Goal: Task Accomplishment & Management: Manage account settings

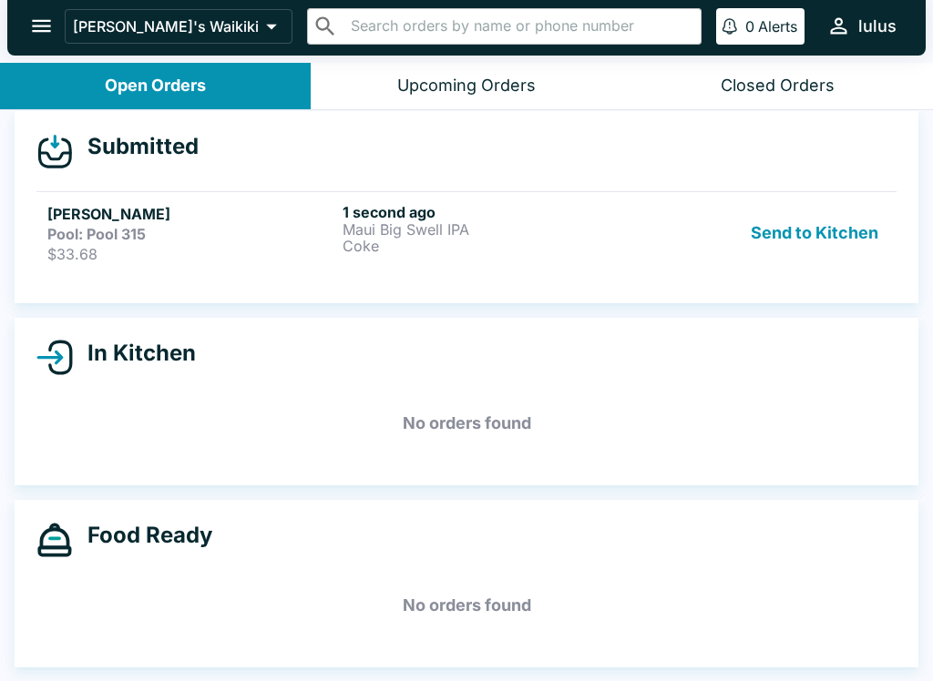
scroll to position [14, 0]
click at [521, 258] on div "1 second ago Maui Big Swell IPA Coke" at bounding box center [487, 233] width 288 height 60
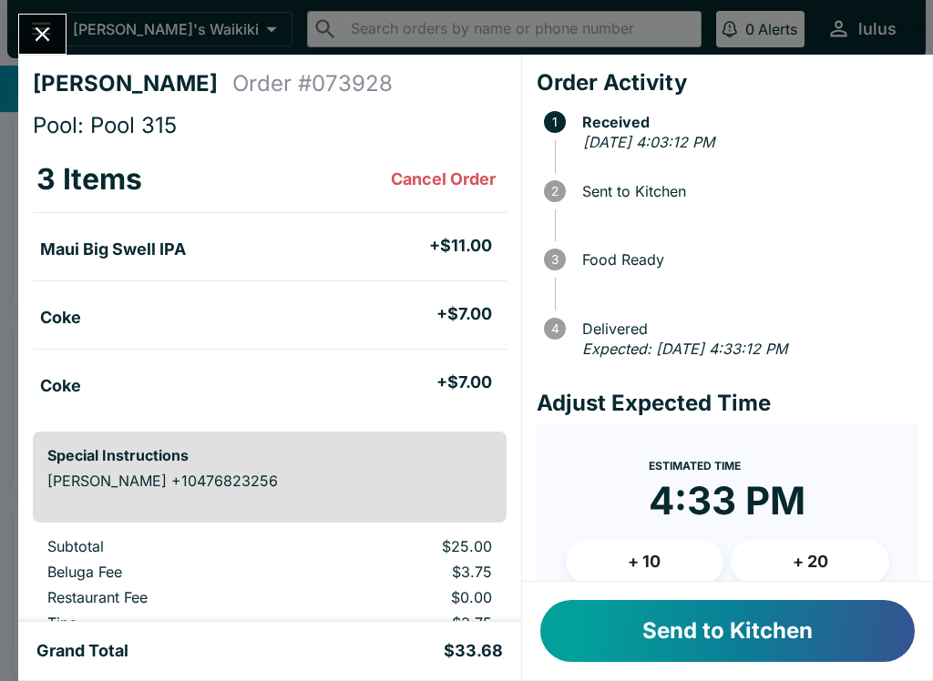
click at [691, 640] on button "Send to Kitchen" at bounding box center [727, 631] width 374 height 62
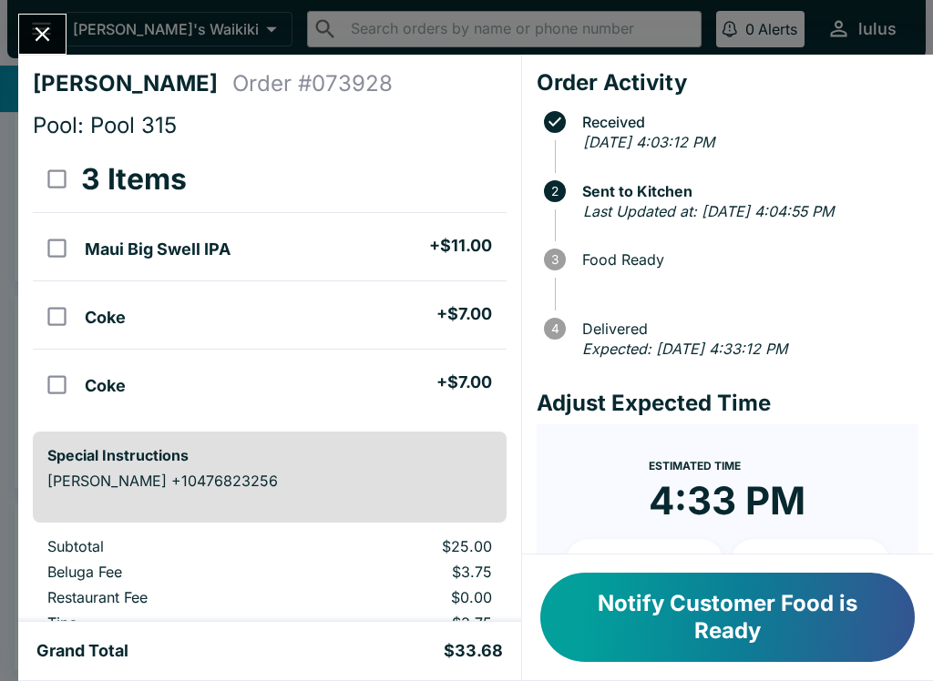
click at [692, 582] on button "Notify Customer Food is Ready" at bounding box center [727, 617] width 374 height 89
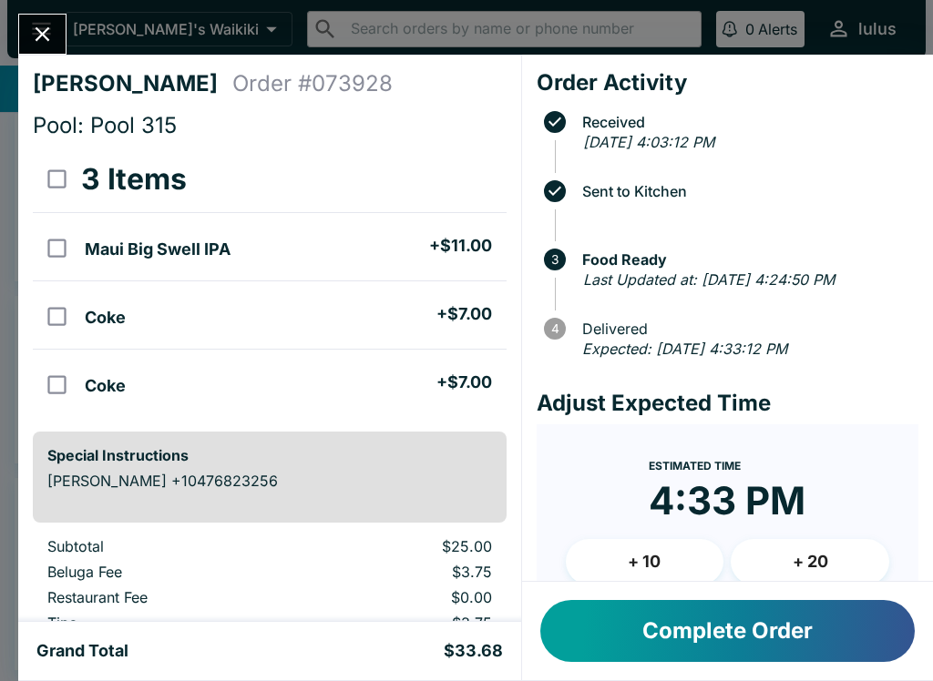
click at [793, 612] on button "Complete Order" at bounding box center [727, 631] width 374 height 62
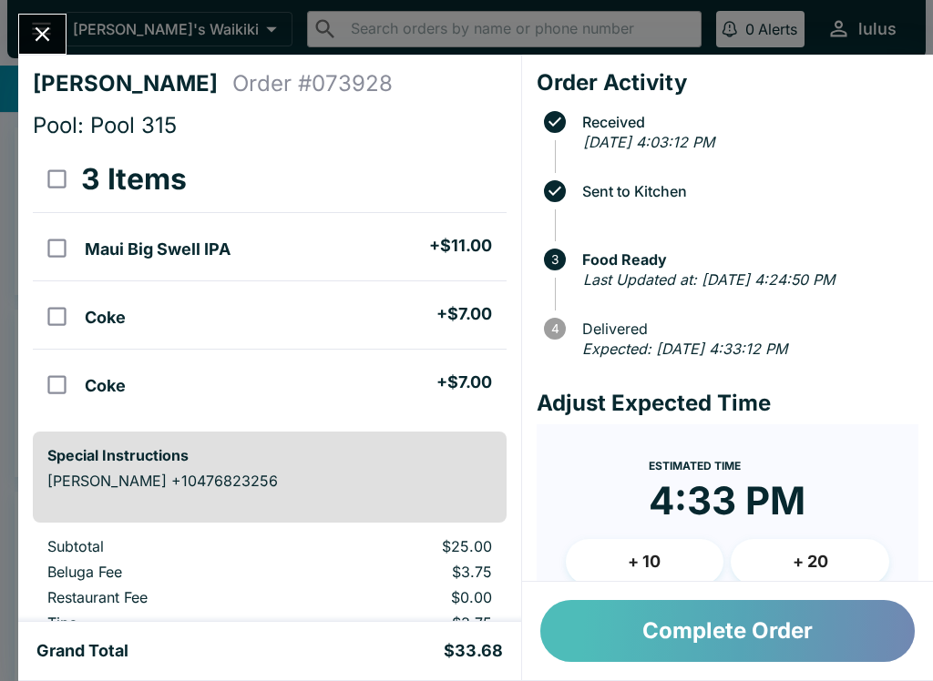
click at [735, 636] on button "Complete Order" at bounding box center [727, 631] width 374 height 62
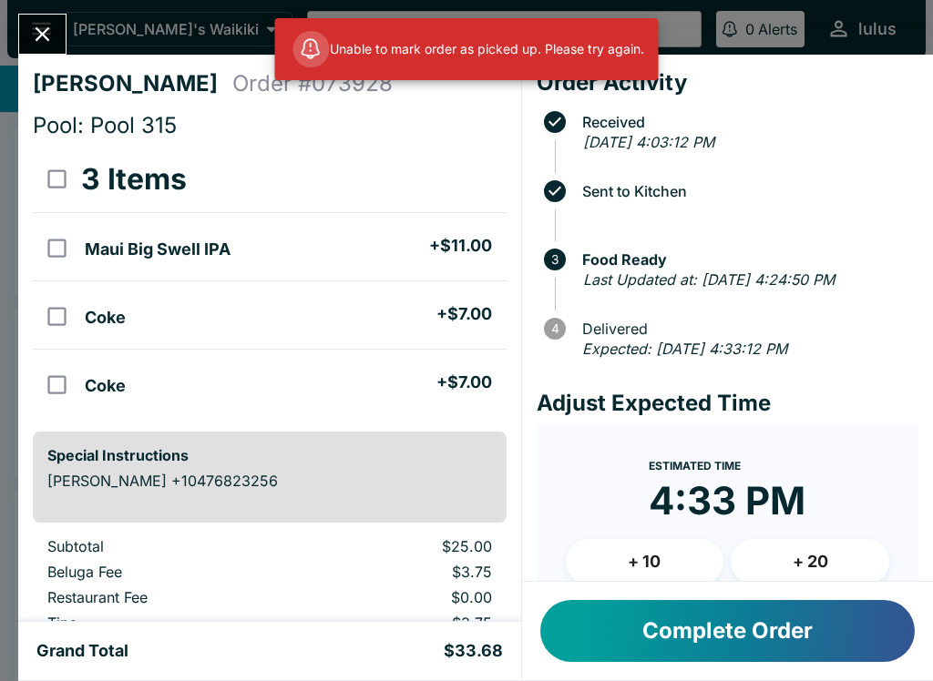
click at [56, 43] on button "Close" at bounding box center [42, 34] width 46 height 39
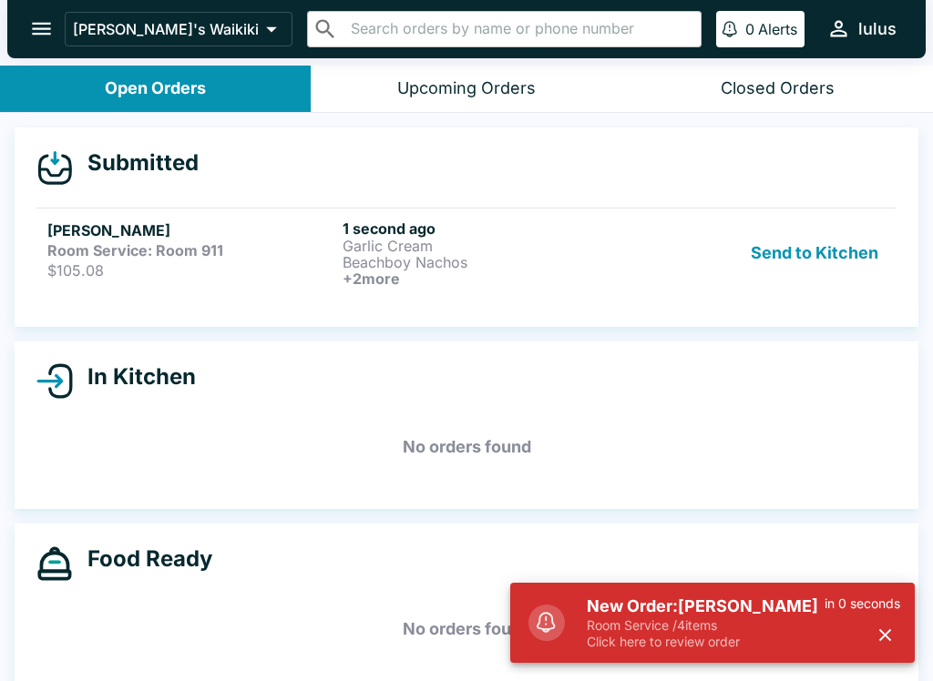
click at [850, 240] on button "Send to Kitchen" at bounding box center [814, 253] width 142 height 67
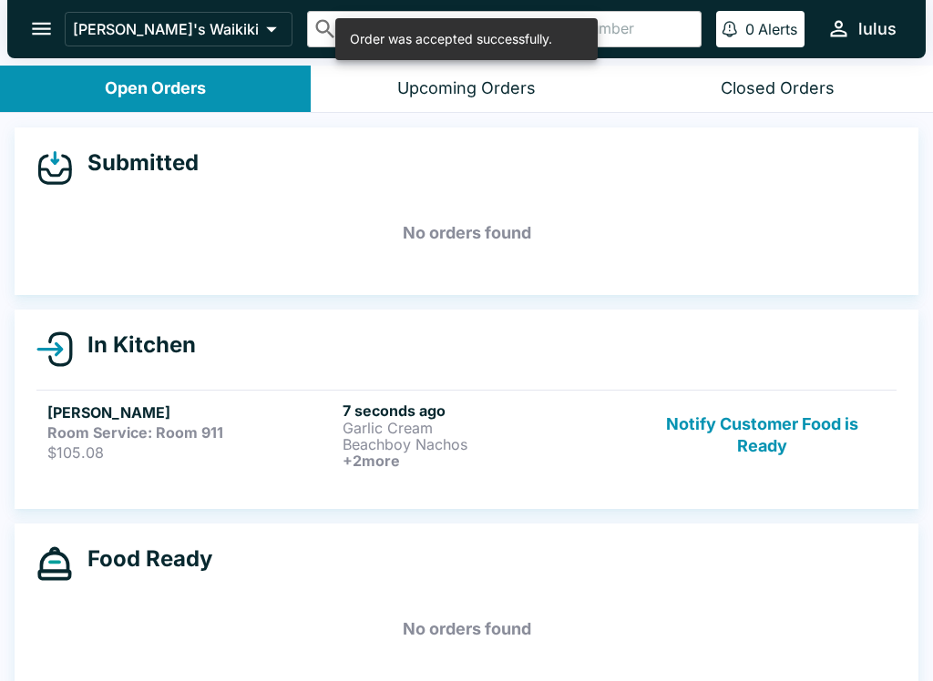
click at [165, 381] on div "In Kitchen [PERSON_NAME] Room Service: Room 911 $105.08 7 seconds ago Garlic Cr…" at bounding box center [467, 410] width 904 height 200
click at [218, 425] on strong "Room Service: Room 911" at bounding box center [135, 433] width 176 height 18
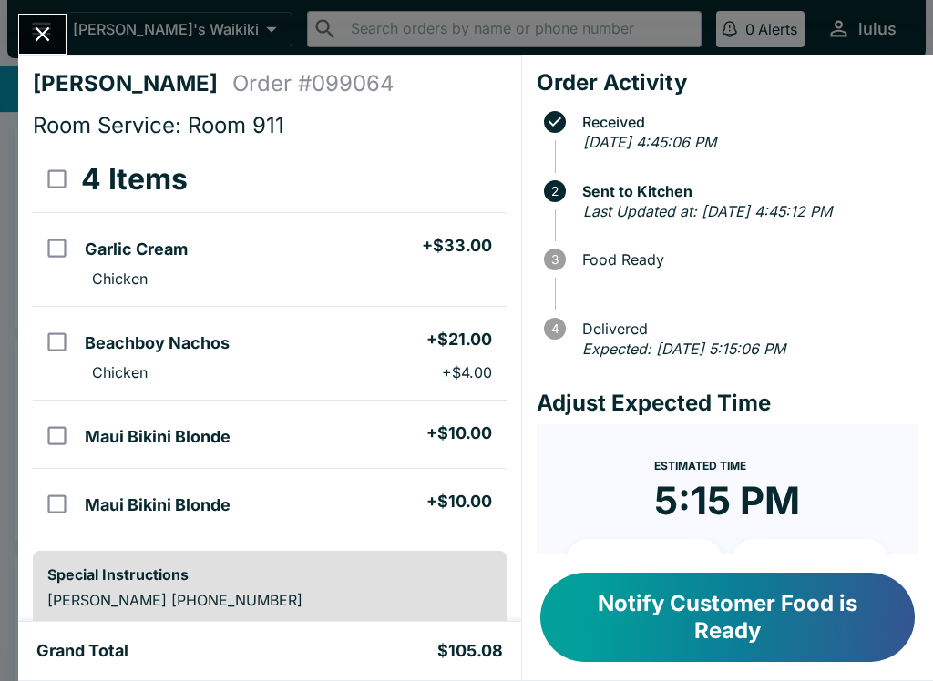
click at [39, 19] on button "Close" at bounding box center [42, 34] width 46 height 39
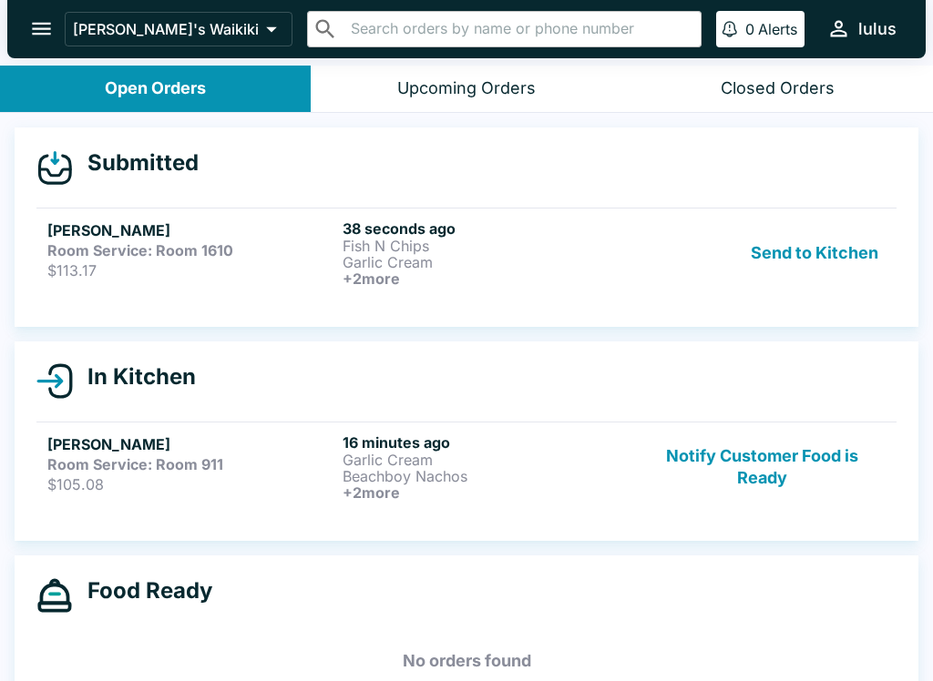
click at [791, 241] on button "Send to Kitchen" at bounding box center [814, 253] width 142 height 67
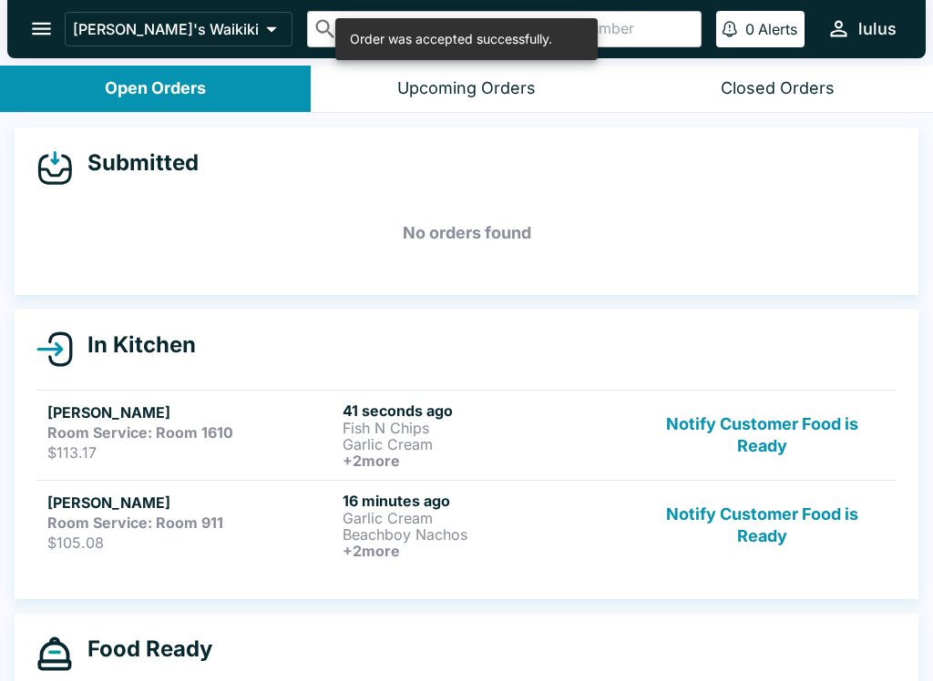
click at [261, 396] on link "[PERSON_NAME] Room Service: Room 1610 $113.17 41 seconds ago Fish N Chips Garli…" at bounding box center [466, 435] width 860 height 90
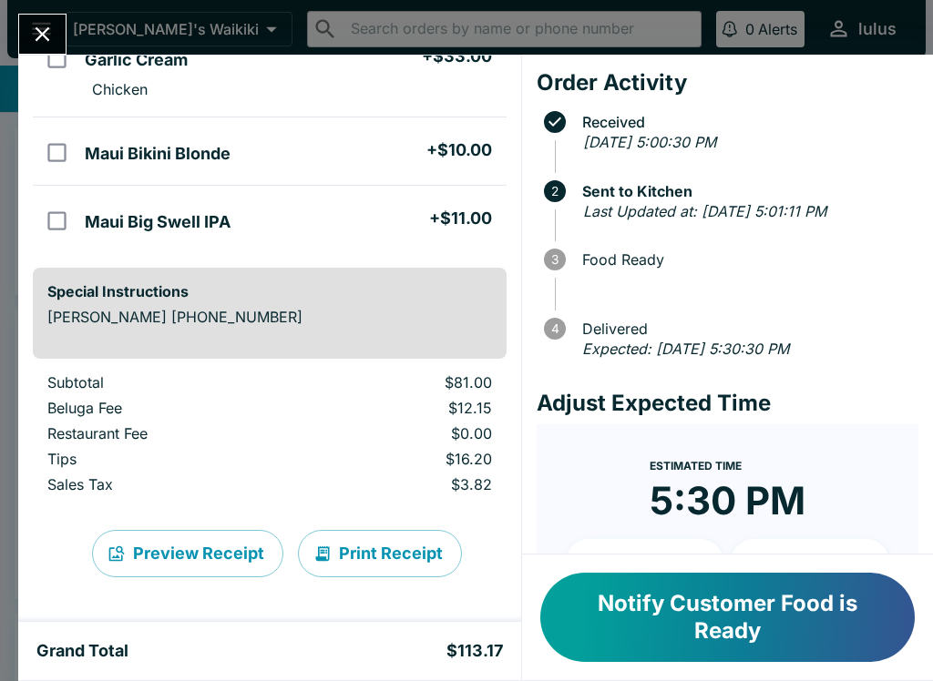
scroll to position [258, 0]
click at [36, 29] on icon "Close" at bounding box center [43, 34] width 15 height 15
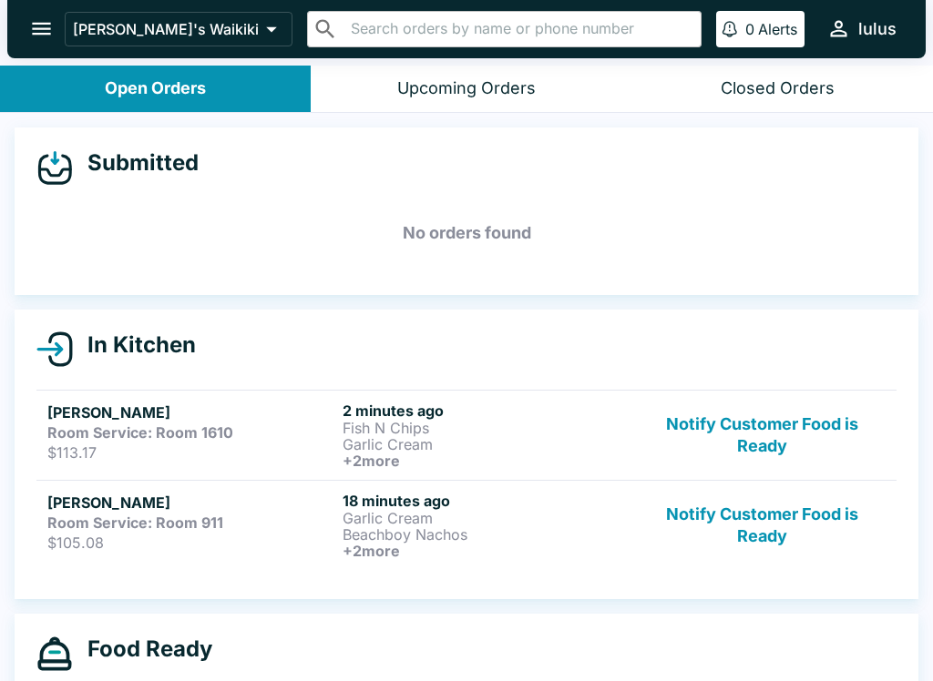
click at [726, 512] on button "Notify Customer Food is Ready" at bounding box center [762, 525] width 247 height 67
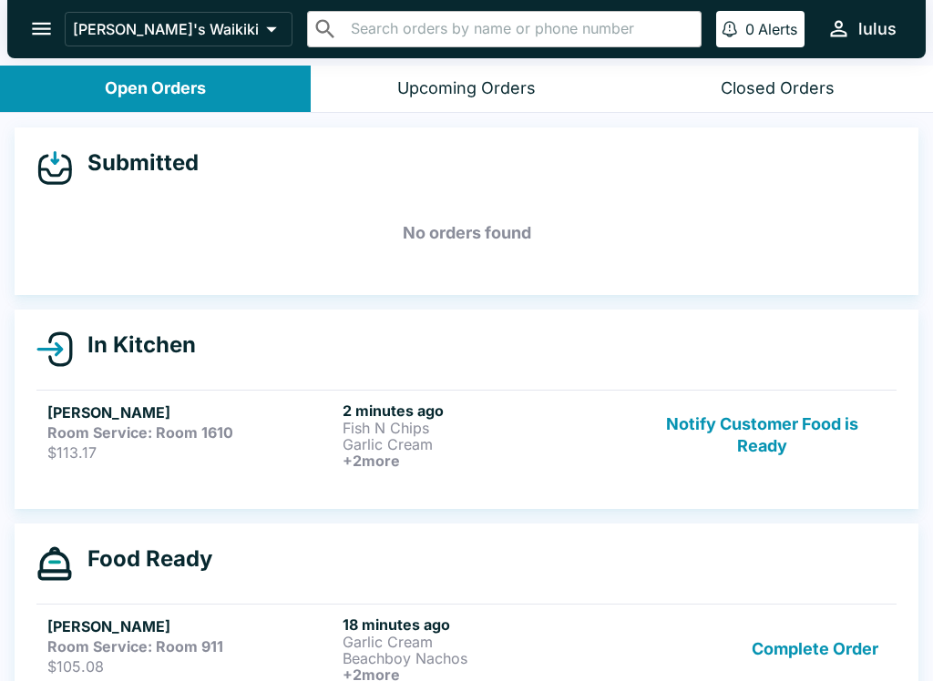
click at [819, 629] on button "Complete Order" at bounding box center [814, 649] width 141 height 67
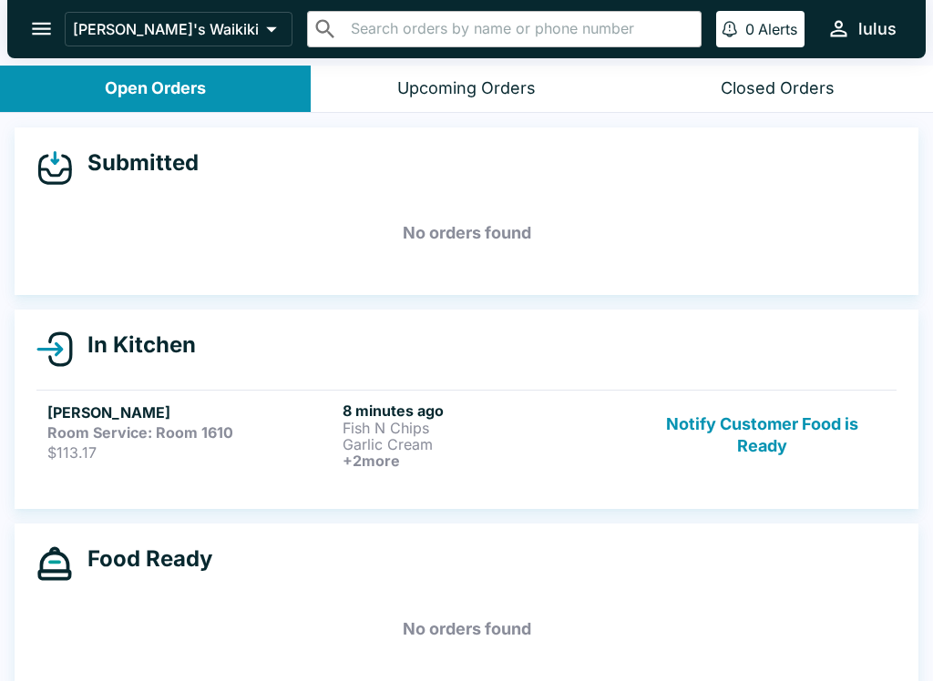
click at [772, 420] on button "Notify Customer Food is Ready" at bounding box center [762, 435] width 247 height 67
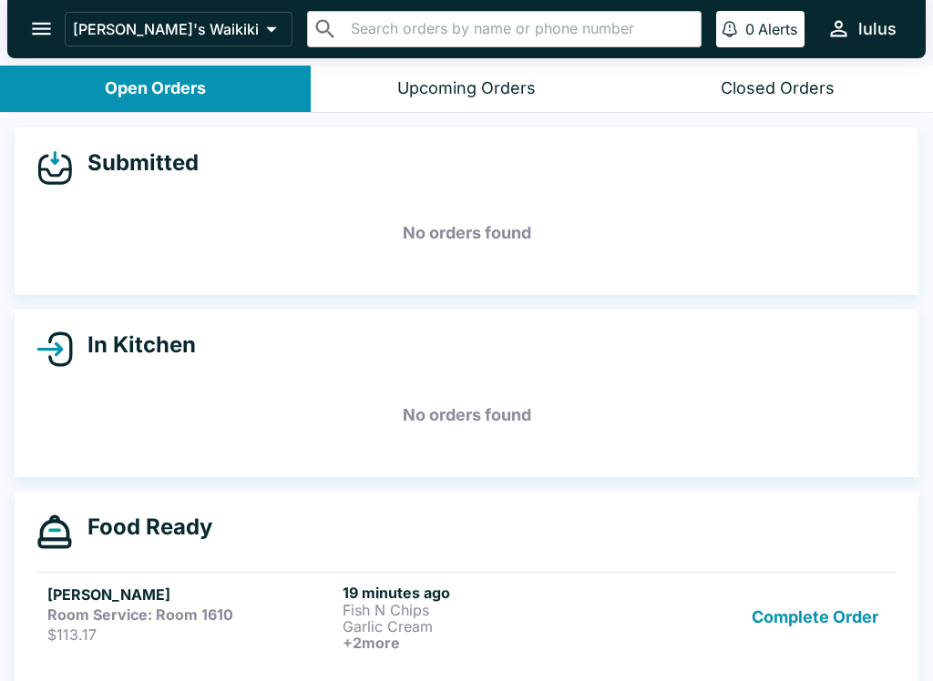
click at [791, 609] on button "Complete Order" at bounding box center [814, 617] width 141 height 67
